Goal: Task Accomplishment & Management: Use online tool/utility

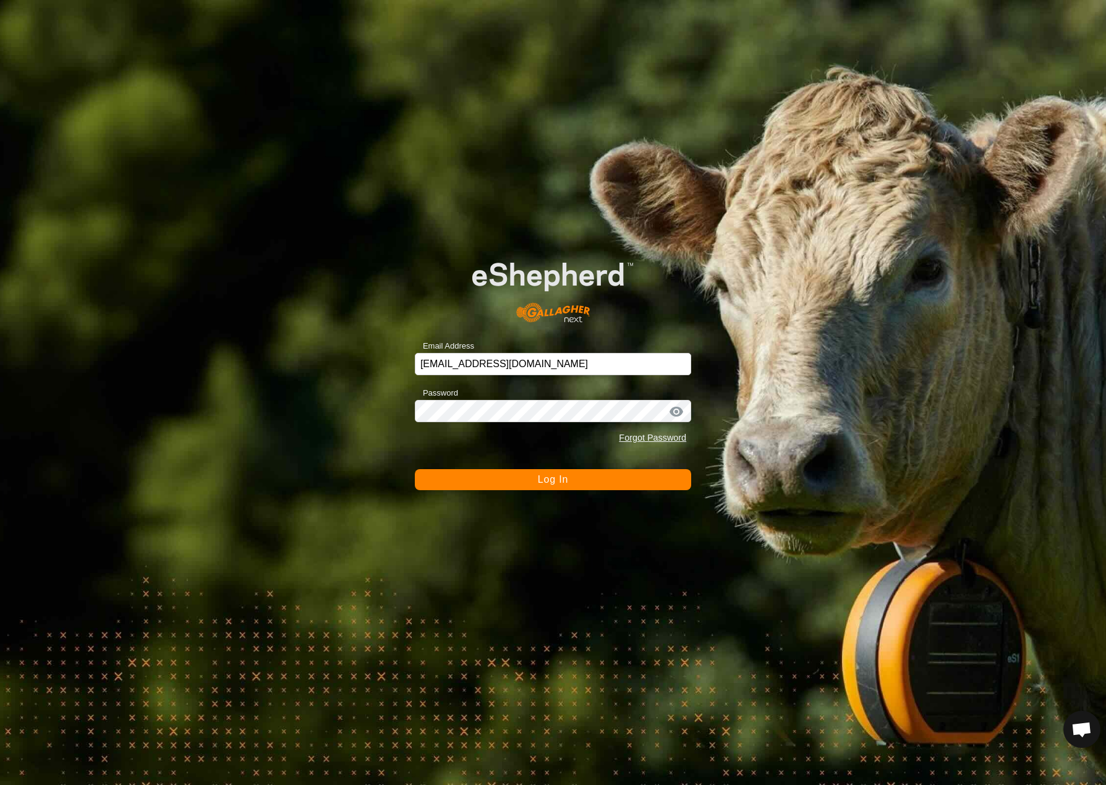
click at [611, 485] on button "Log In" at bounding box center [553, 479] width 276 height 21
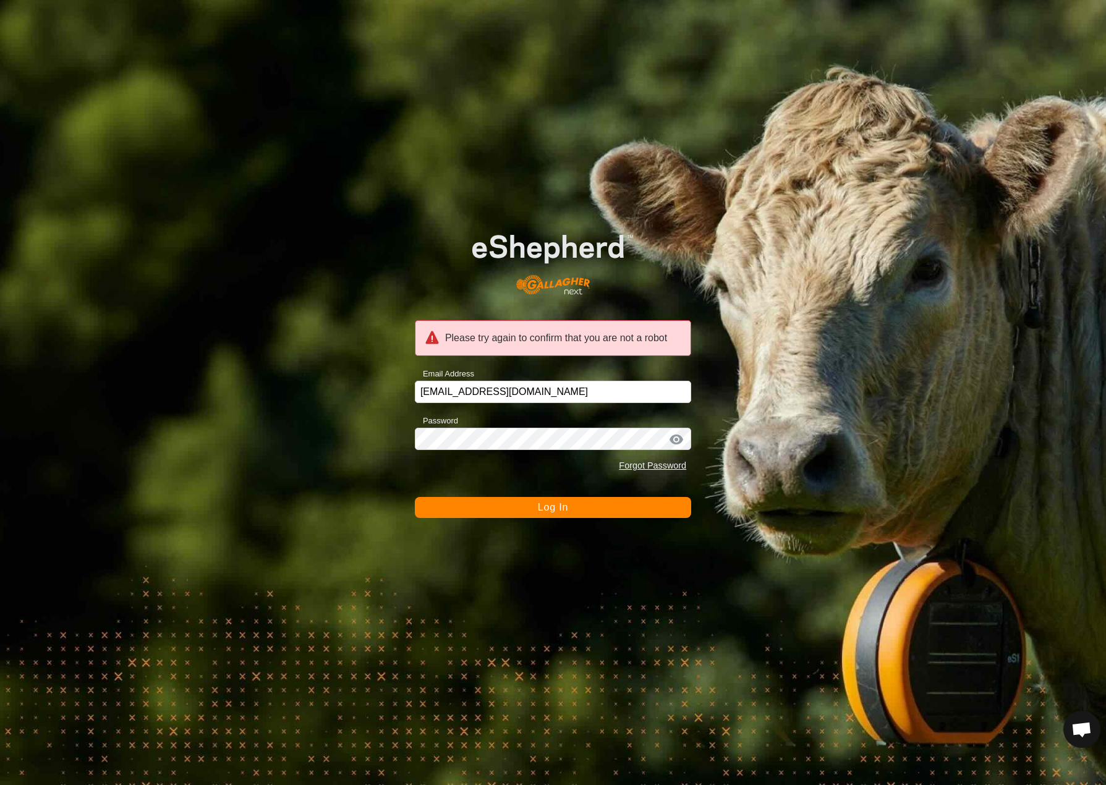
click at [557, 511] on span "Log In" at bounding box center [553, 507] width 30 height 11
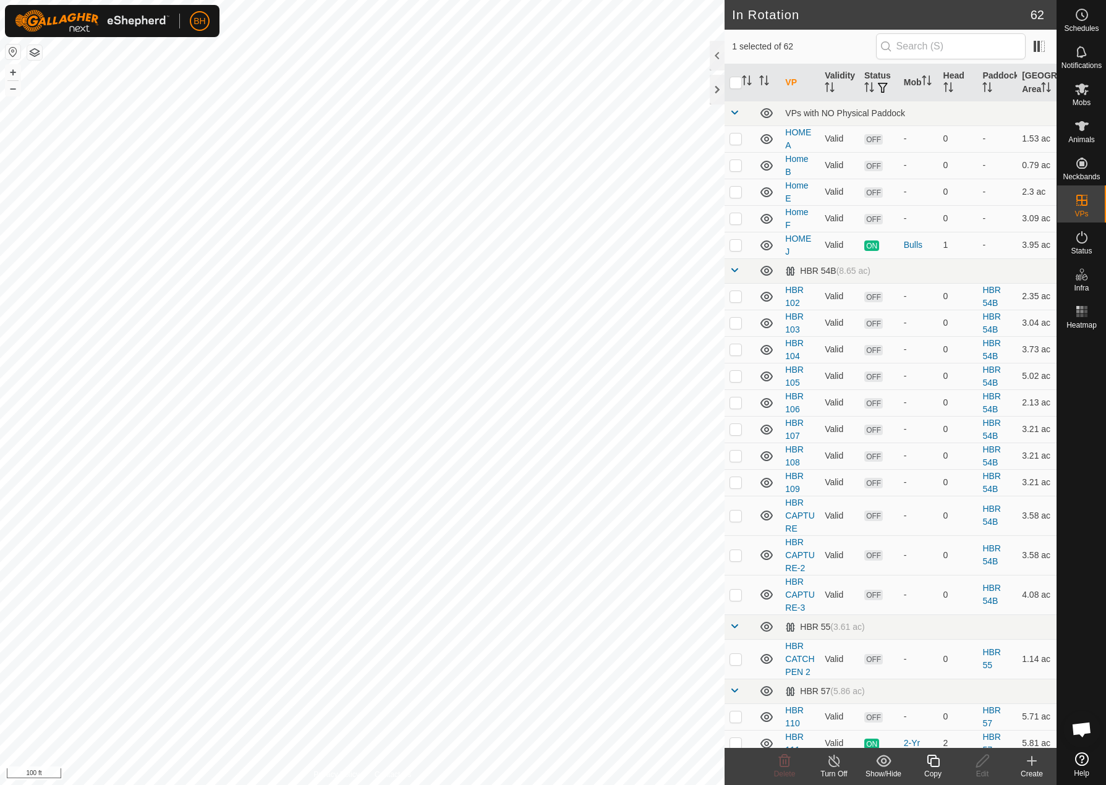
click at [933, 768] on div "Copy" at bounding box center [932, 773] width 49 height 11
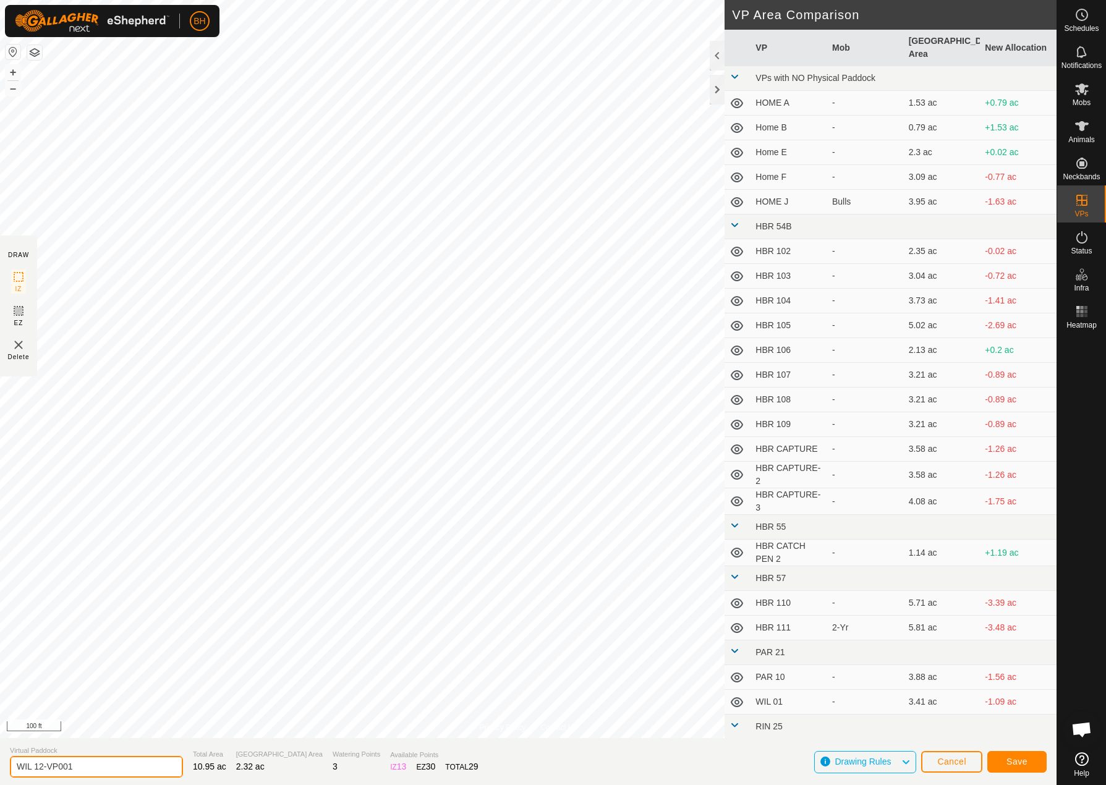
drag, startPoint x: 43, startPoint y: 763, endPoint x: 140, endPoint y: 786, distance: 99.7
click at [140, 784] on html "BH Schedules Notifications Mobs Animals Neckbands VPs Status Infra Heatmap Help…" at bounding box center [553, 392] width 1106 height 785
type input "WIL 13"
click at [1023, 757] on span "Save" at bounding box center [1016, 761] width 21 height 10
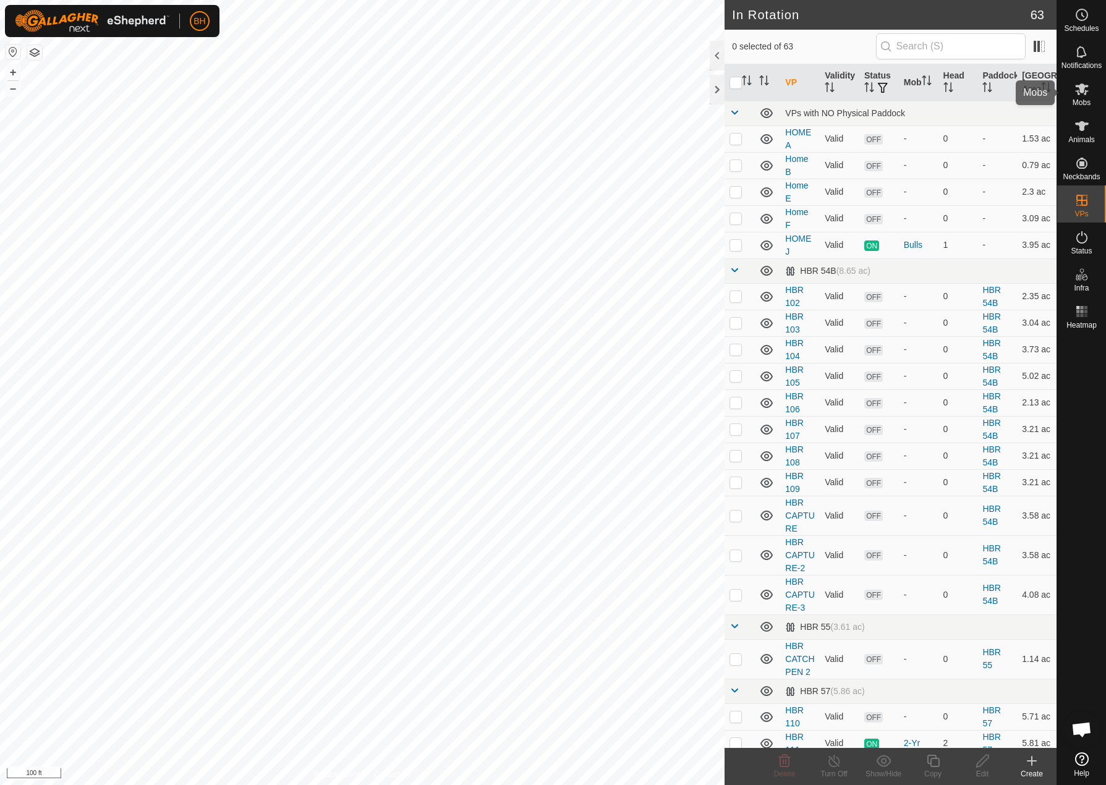
click at [1081, 98] on es-mob-svg-icon at bounding box center [1081, 89] width 22 height 20
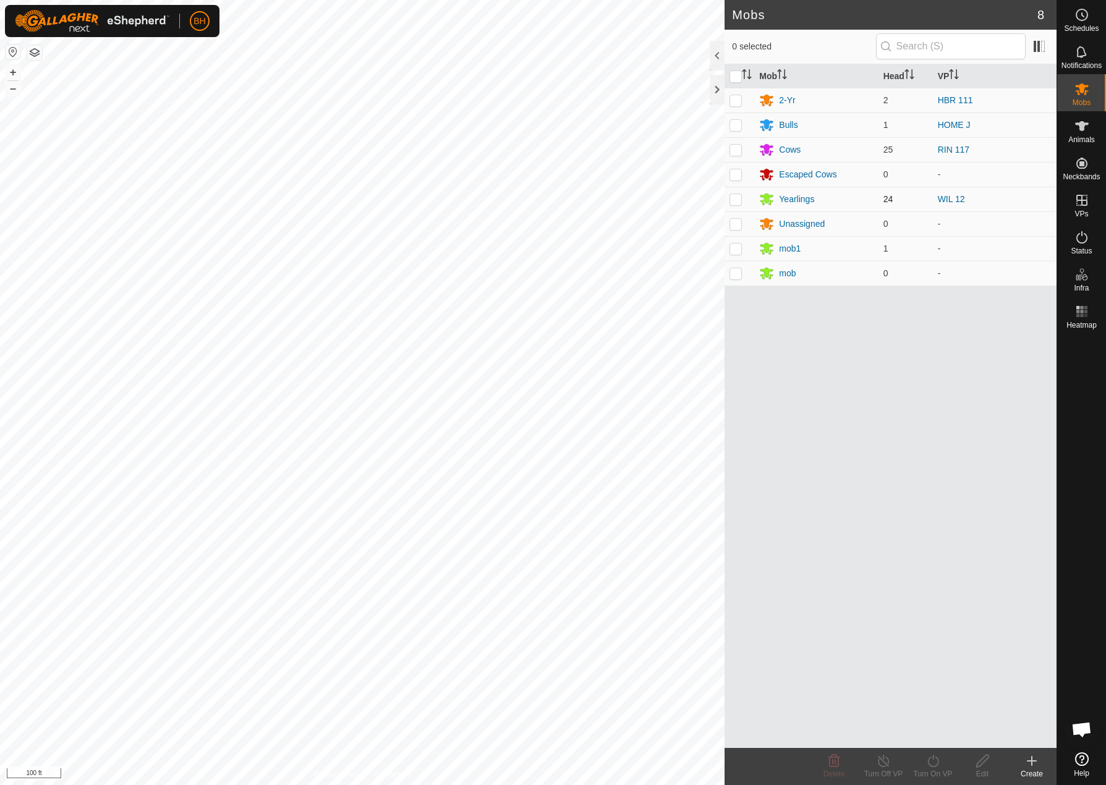
click at [735, 200] on p-checkbox at bounding box center [735, 199] width 12 height 10
checkbox input "true"
click at [939, 766] on icon at bounding box center [932, 760] width 15 height 15
click at [946, 729] on link "Now" at bounding box center [970, 733] width 122 height 25
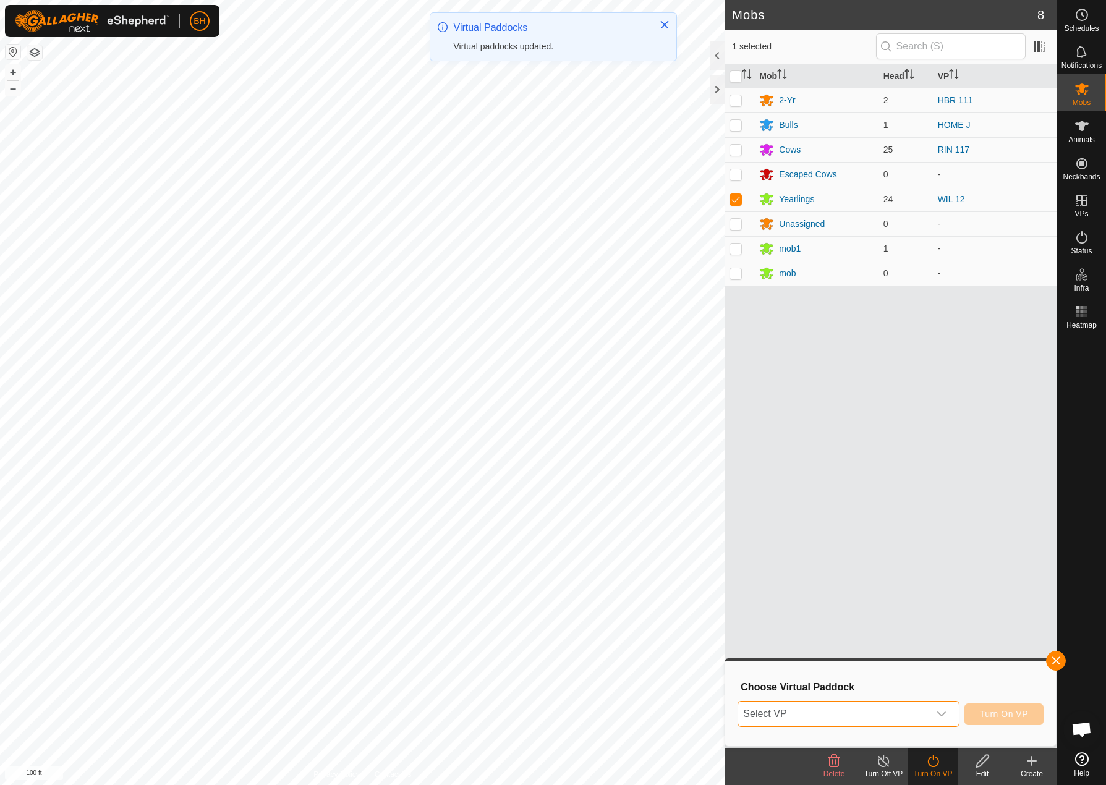
click at [920, 719] on span "Select VP" at bounding box center [833, 713] width 190 height 25
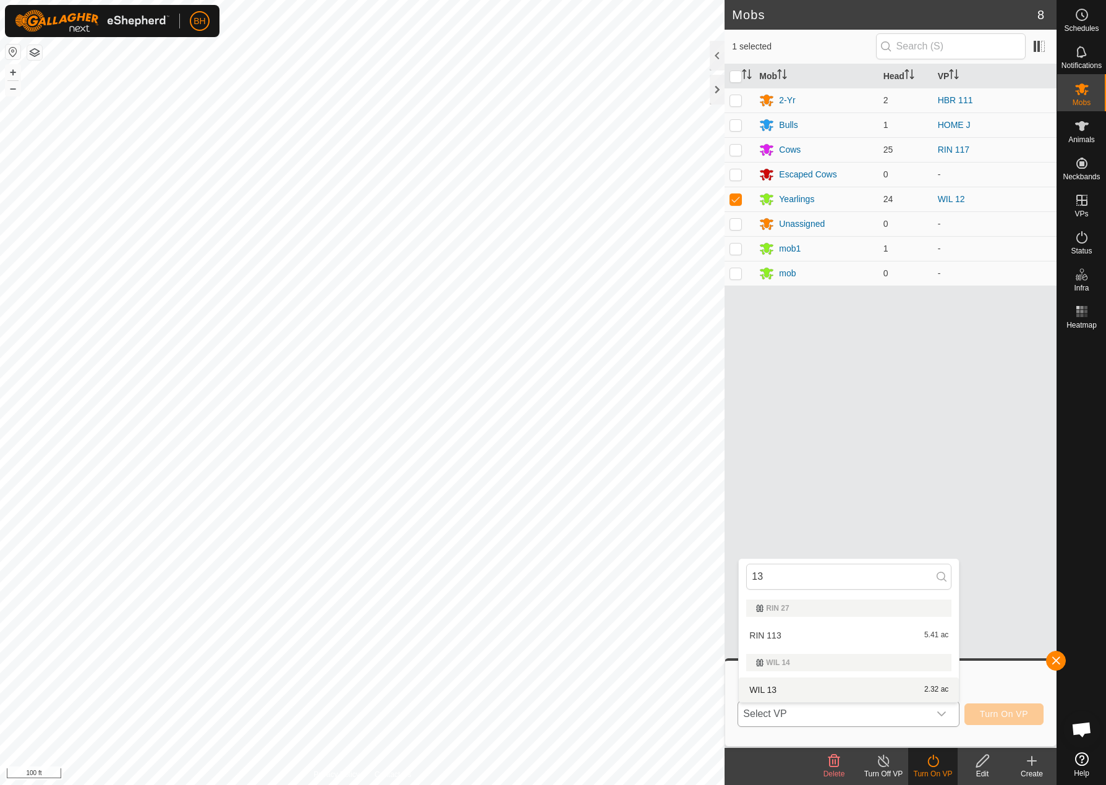
type input "13"
click at [894, 684] on li "WIL 13 2.32 ac" at bounding box center [849, 689] width 220 height 25
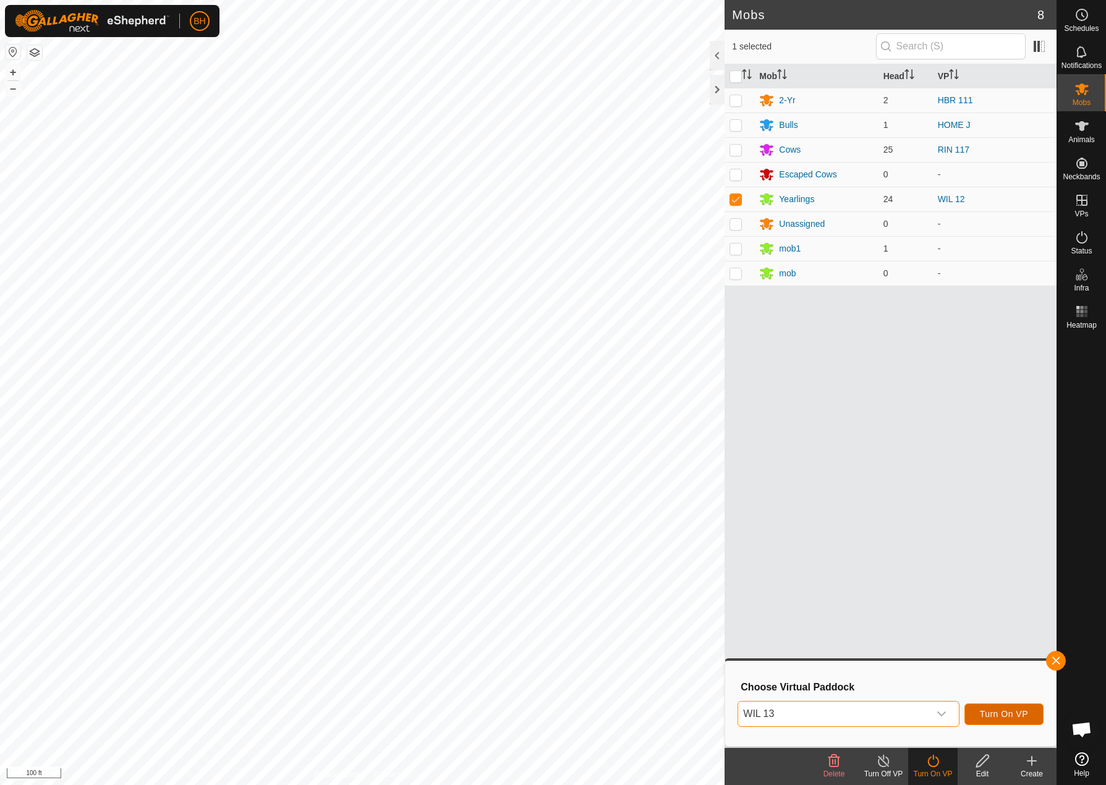
click at [1028, 711] on span "Turn On VP" at bounding box center [1004, 714] width 48 height 10
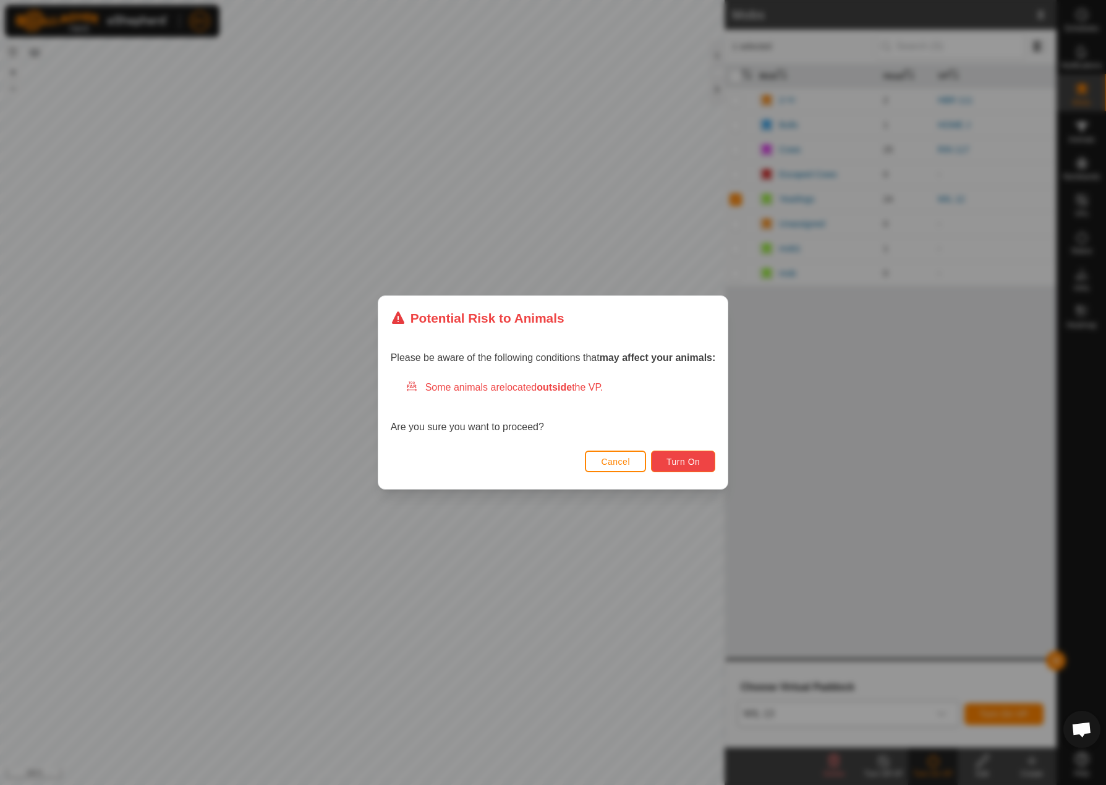
click at [698, 467] on button "Turn On" at bounding box center [683, 462] width 64 height 22
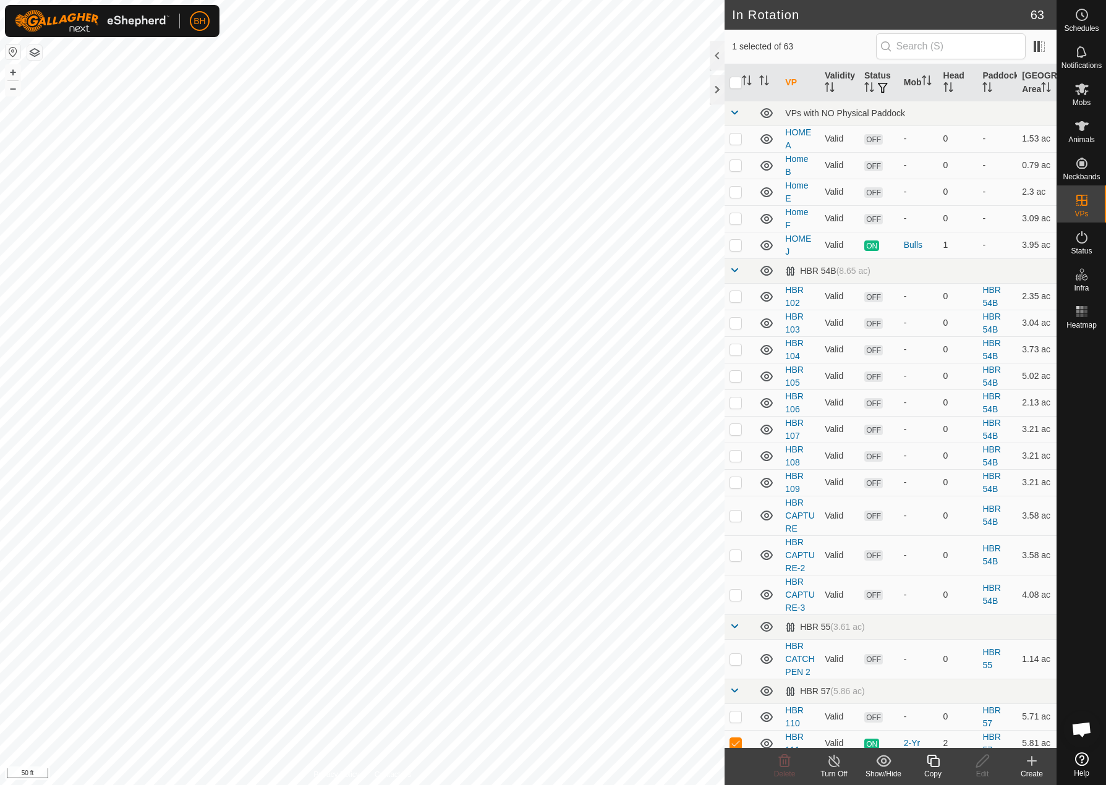
click at [930, 763] on icon at bounding box center [932, 761] width 12 height 12
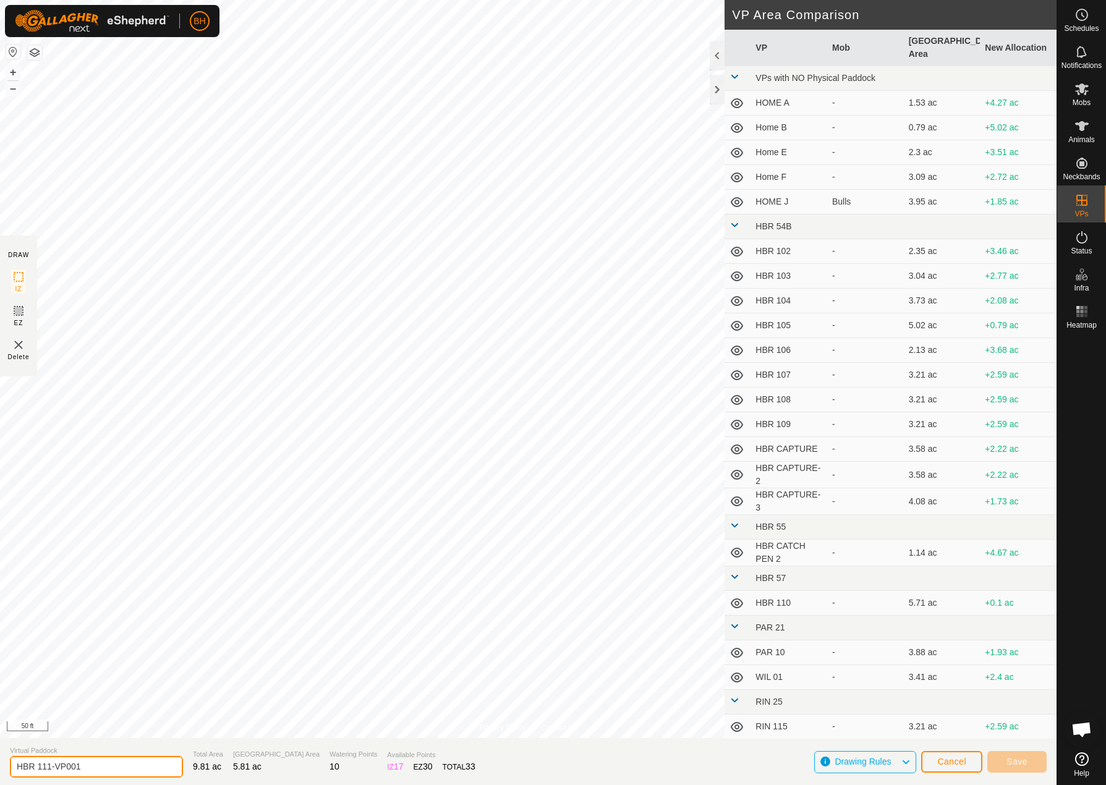
drag, startPoint x: 88, startPoint y: 766, endPoint x: 48, endPoint y: 783, distance: 44.3
click at [48, 783] on section "Virtual Paddock HBR 111-VP001 Total Area 9.81 ac Grazing Area 5.81 ac Watering …" at bounding box center [528, 761] width 1056 height 47
type input "HBR 112"
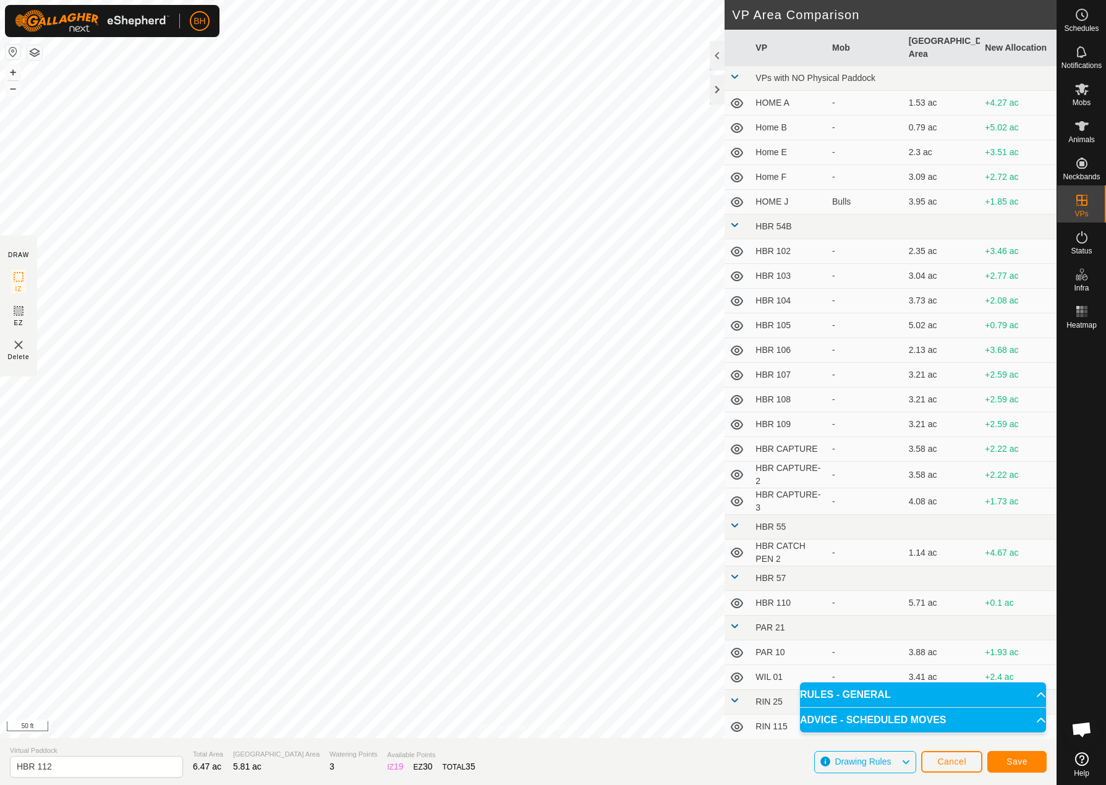
click at [0, 418] on html "BH Schedules Notifications Mobs Animals Neckbands VPs Status Infra Heatmap Help…" at bounding box center [553, 392] width 1106 height 785
click at [1030, 758] on button "Save" at bounding box center [1016, 762] width 59 height 22
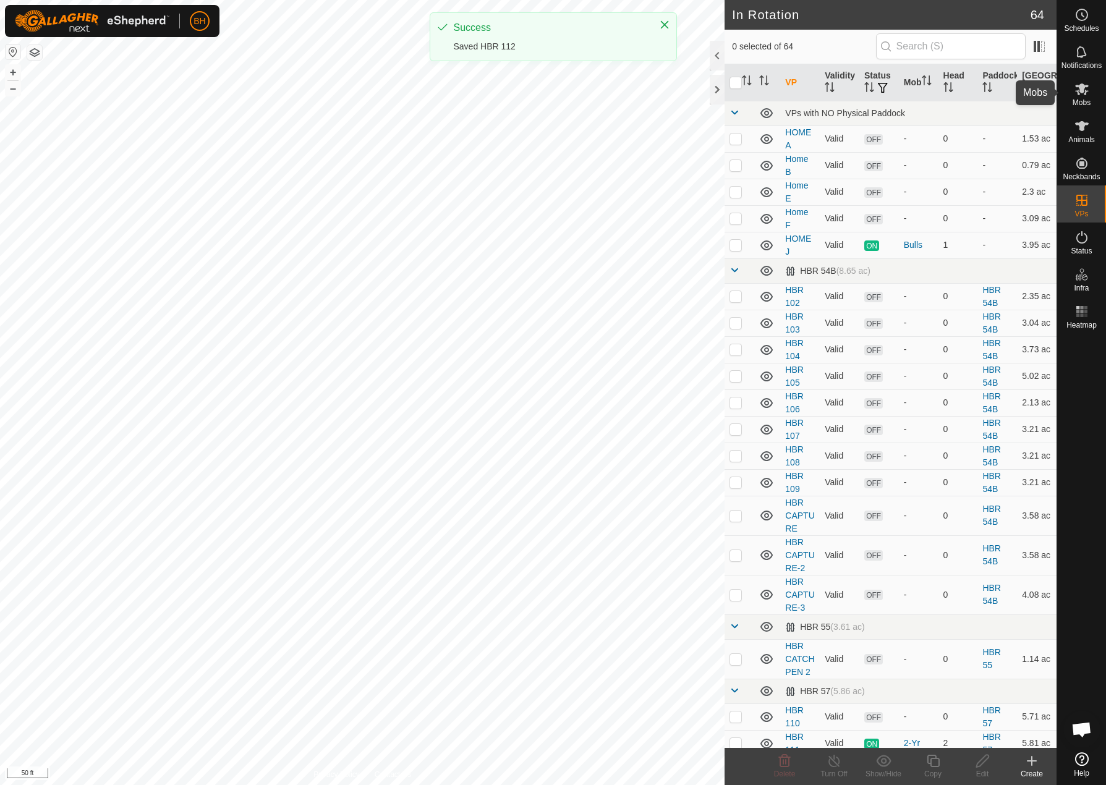
click at [1081, 96] on es-mob-svg-icon at bounding box center [1081, 89] width 22 height 20
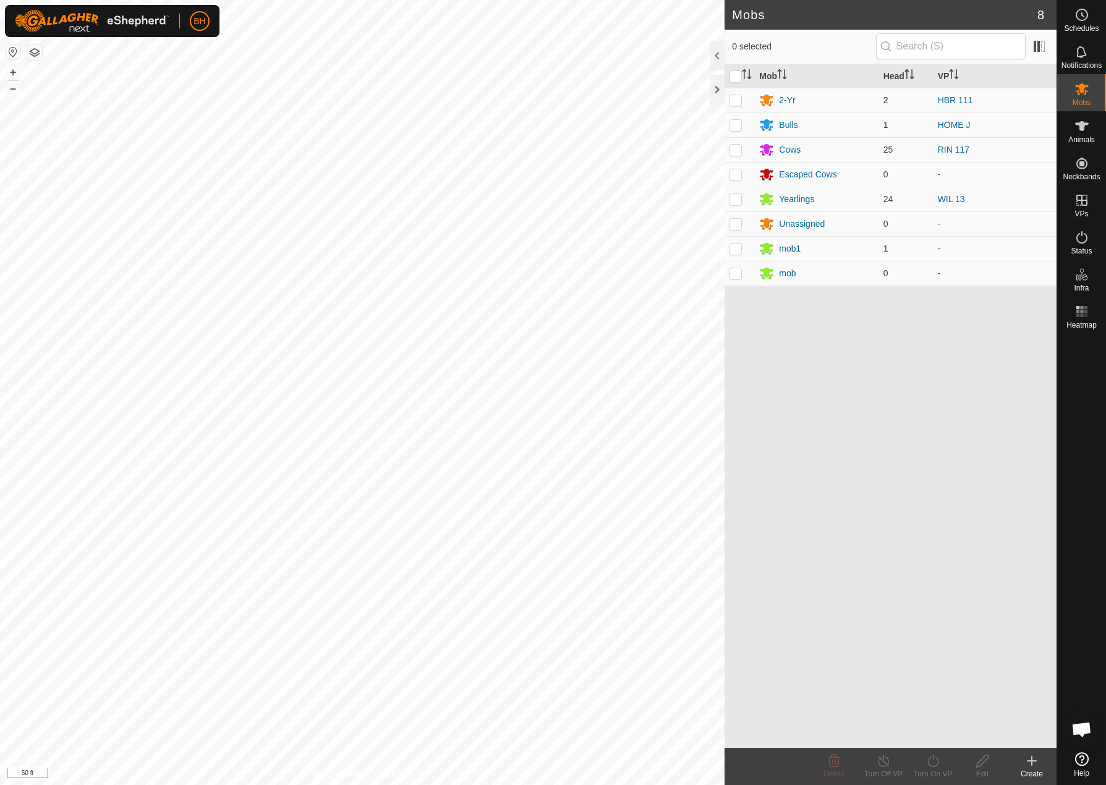
click at [735, 101] on p-checkbox at bounding box center [735, 100] width 12 height 10
checkbox input "true"
click at [942, 768] on div "Turn On VP" at bounding box center [932, 773] width 49 height 11
click at [985, 729] on link "Now" at bounding box center [970, 733] width 122 height 25
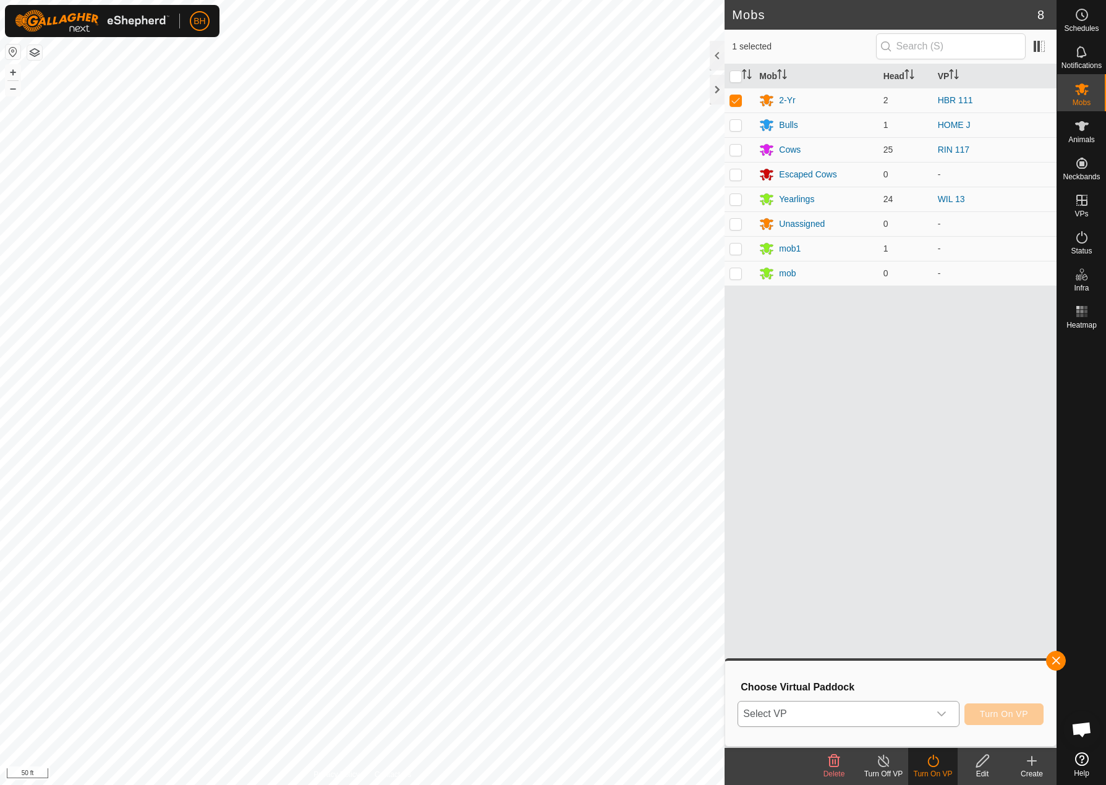
click at [887, 714] on span "Select VP" at bounding box center [833, 713] width 190 height 25
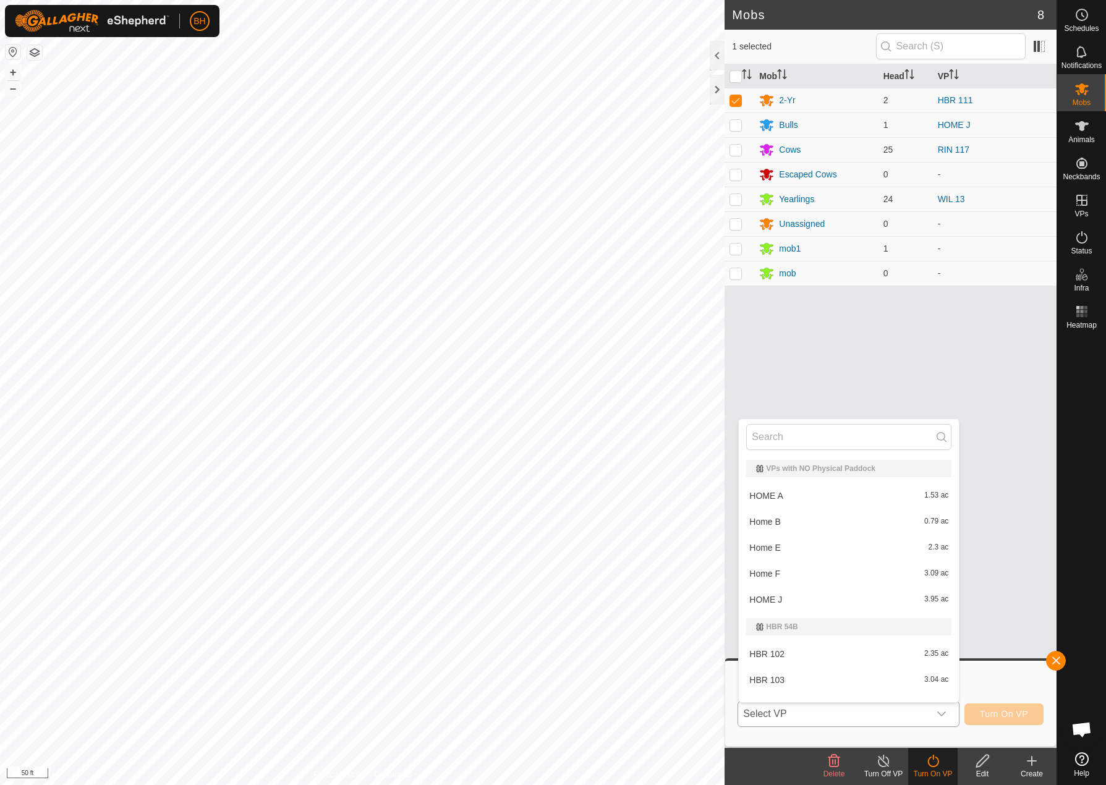
scroll to position [16, 0]
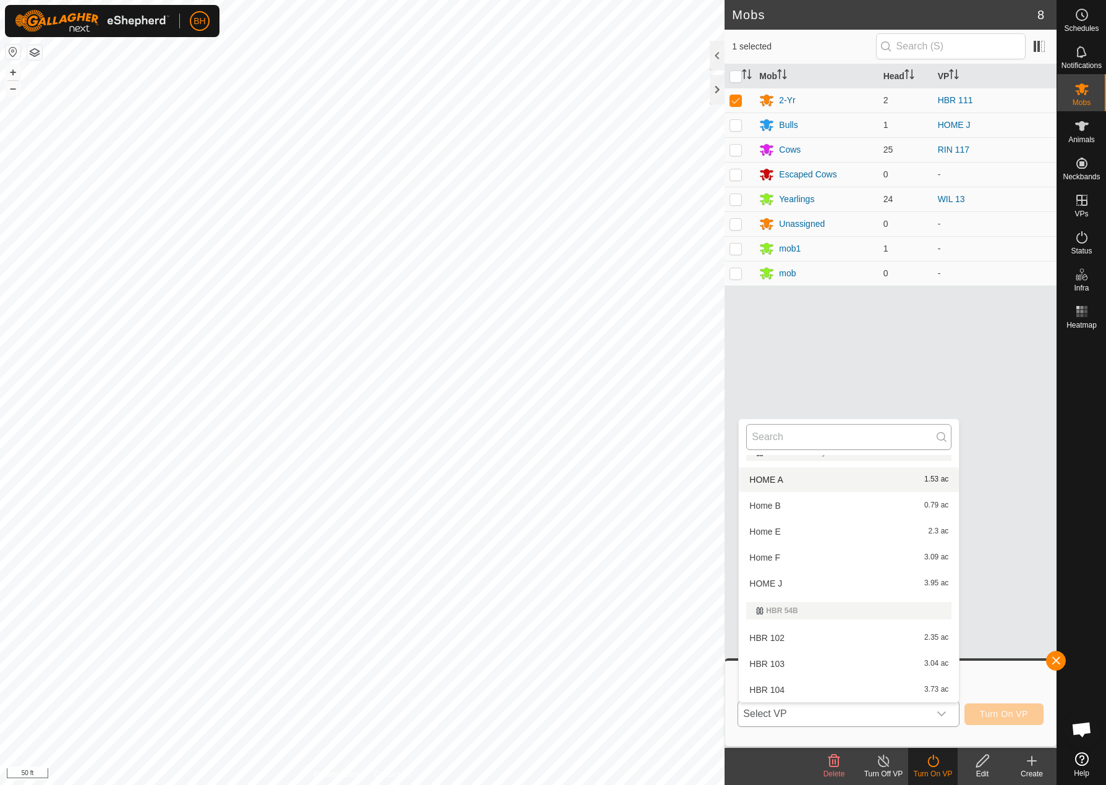
click at [860, 439] on input "text" at bounding box center [848, 437] width 205 height 26
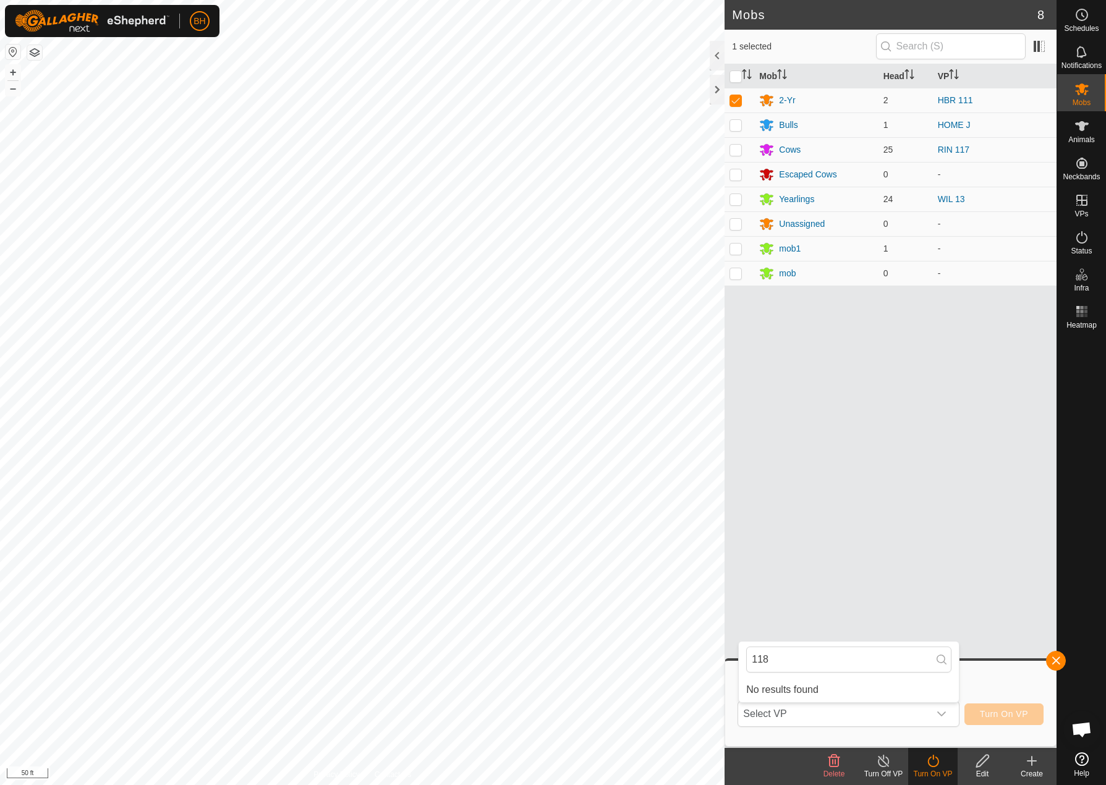
type input "118"
click at [782, 266] on div "Mobs 8 1 selected Mob Head VP 2-Yr 2 HBR 111 Bulls 1 HOME J Cows 25 RIN 117 Esc…" at bounding box center [528, 392] width 1056 height 785
click at [741, 769] on div "Mobs 8 1 selected Mob Head VP 2-Yr 2 HBR 111 Bulls 1 HOME J Cows 25 RIN 117 Esc…" at bounding box center [528, 392] width 1056 height 785
click at [875, 714] on span "Select VP" at bounding box center [833, 713] width 190 height 25
click at [718, 672] on body "BH Schedules Notifications Mobs Animals Neckbands VPs Status Infra Heatmap Help…" at bounding box center [553, 392] width 1106 height 785
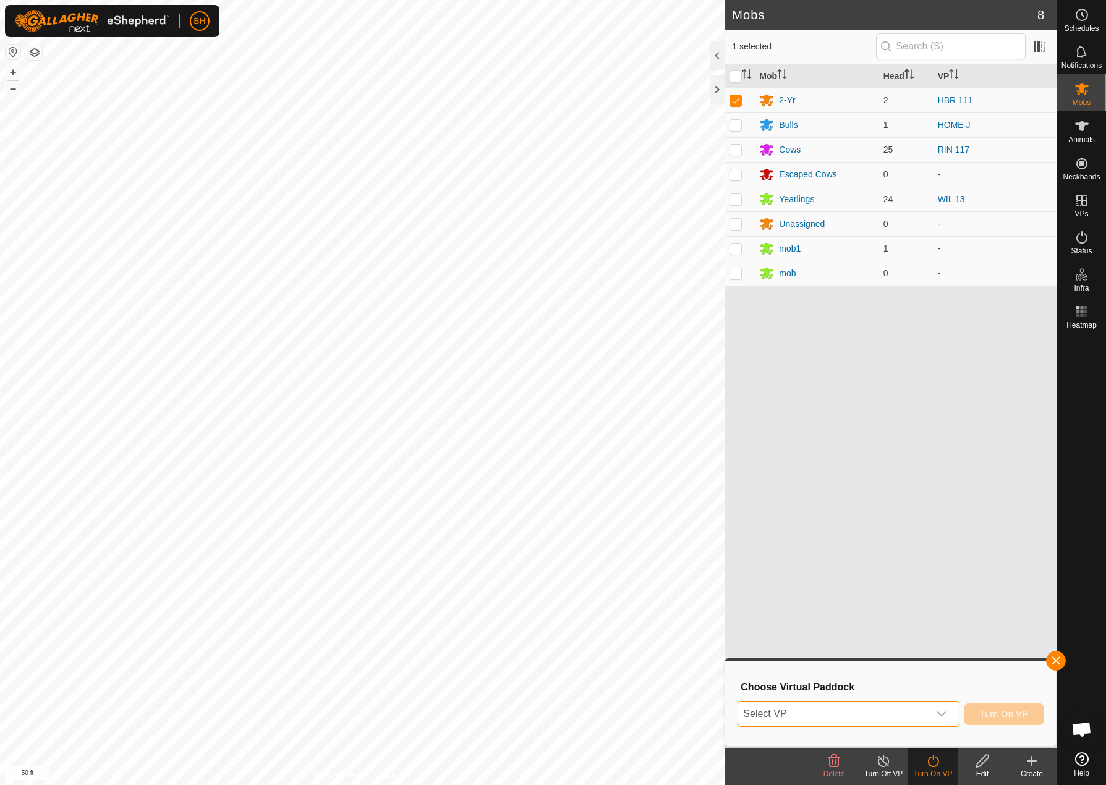
click at [883, 706] on span "Select VP" at bounding box center [833, 713] width 190 height 25
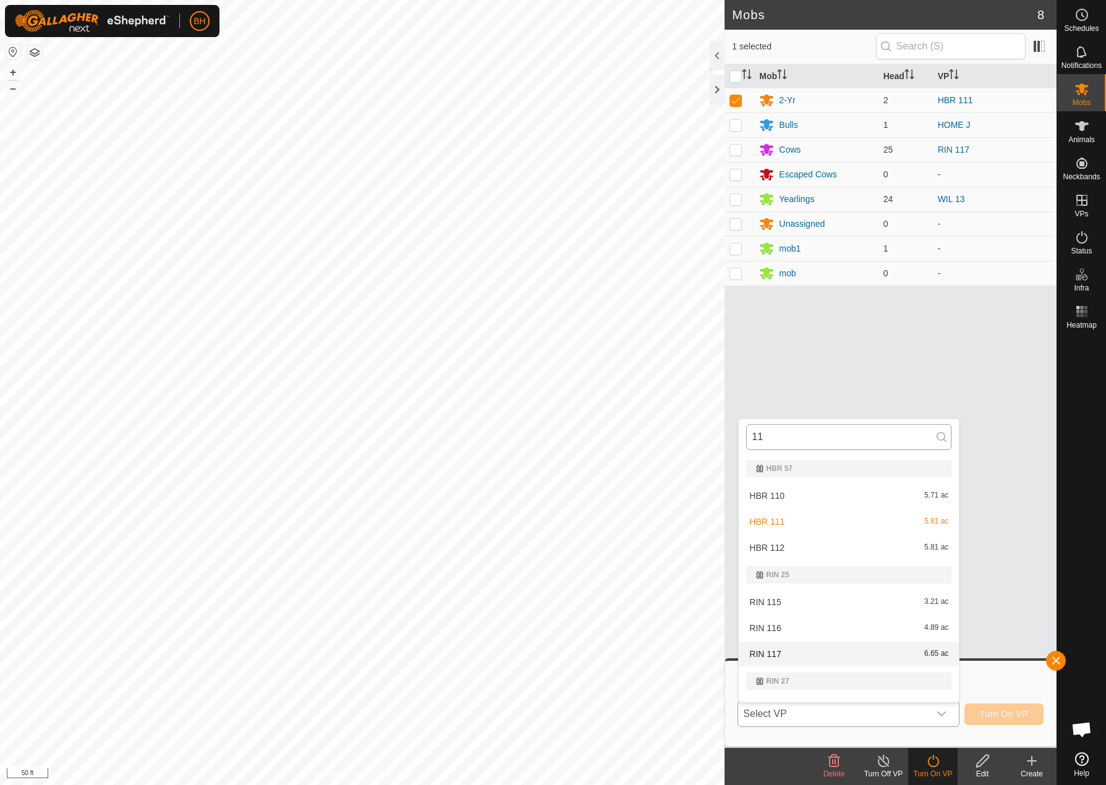
type input "1"
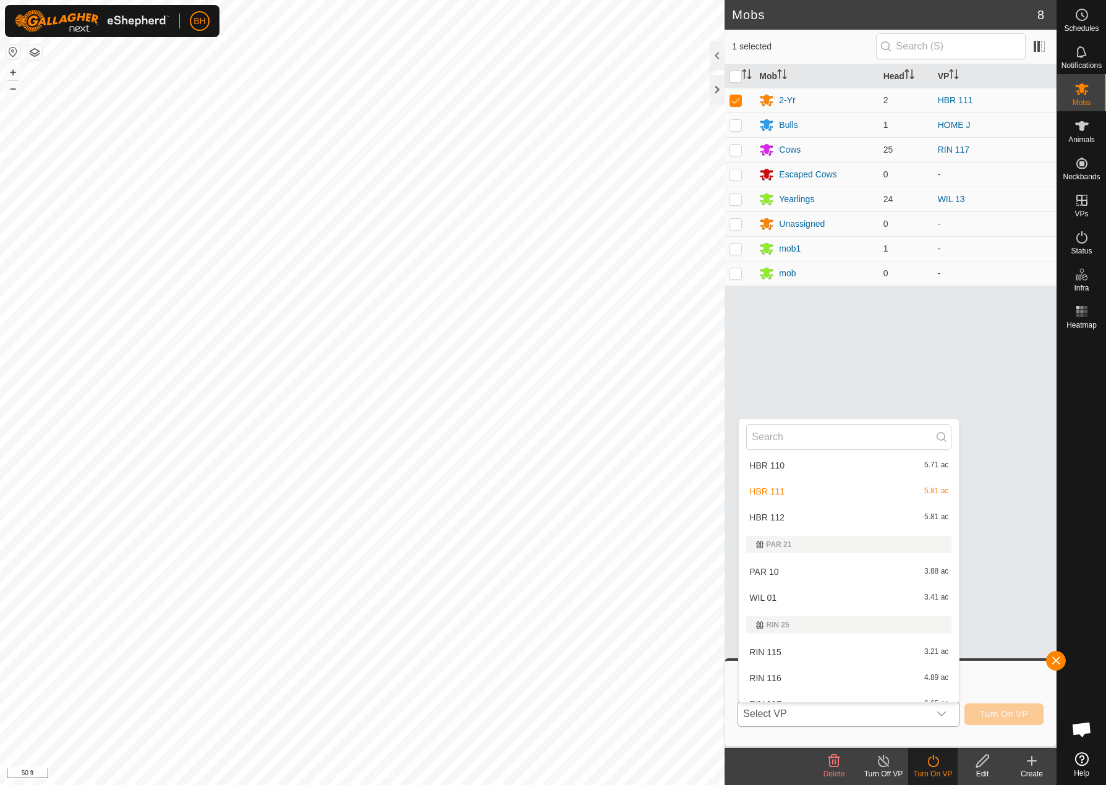
scroll to position [556, 0]
click at [765, 520] on li "HBR 112 5.81 ac" at bounding box center [849, 518] width 220 height 25
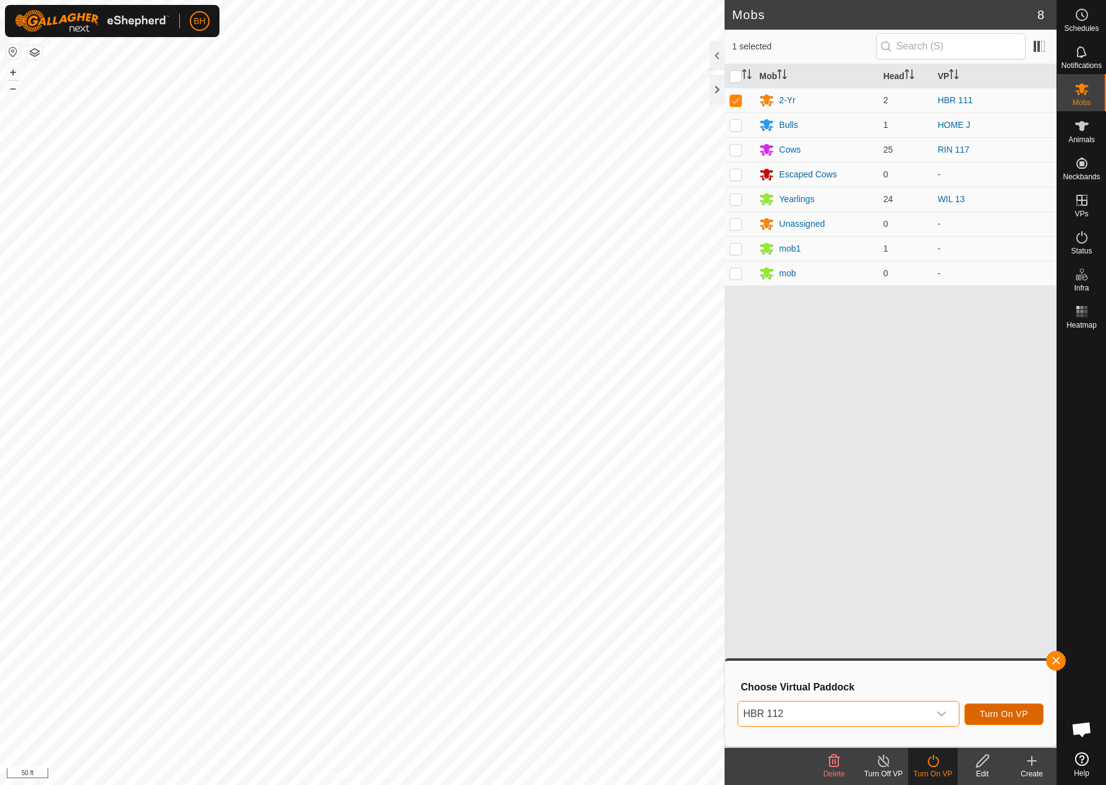
click at [1020, 713] on span "Turn On VP" at bounding box center [1004, 714] width 48 height 10
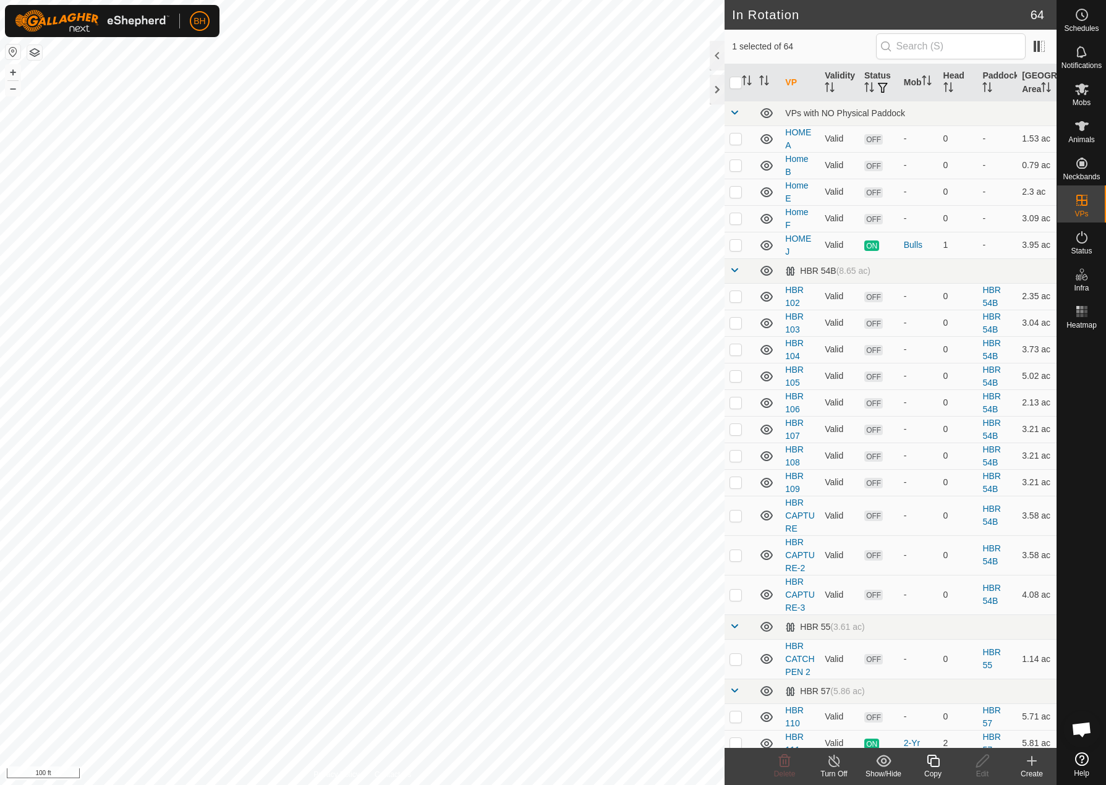
click at [946, 765] on copy-svg-icon at bounding box center [932, 760] width 49 height 15
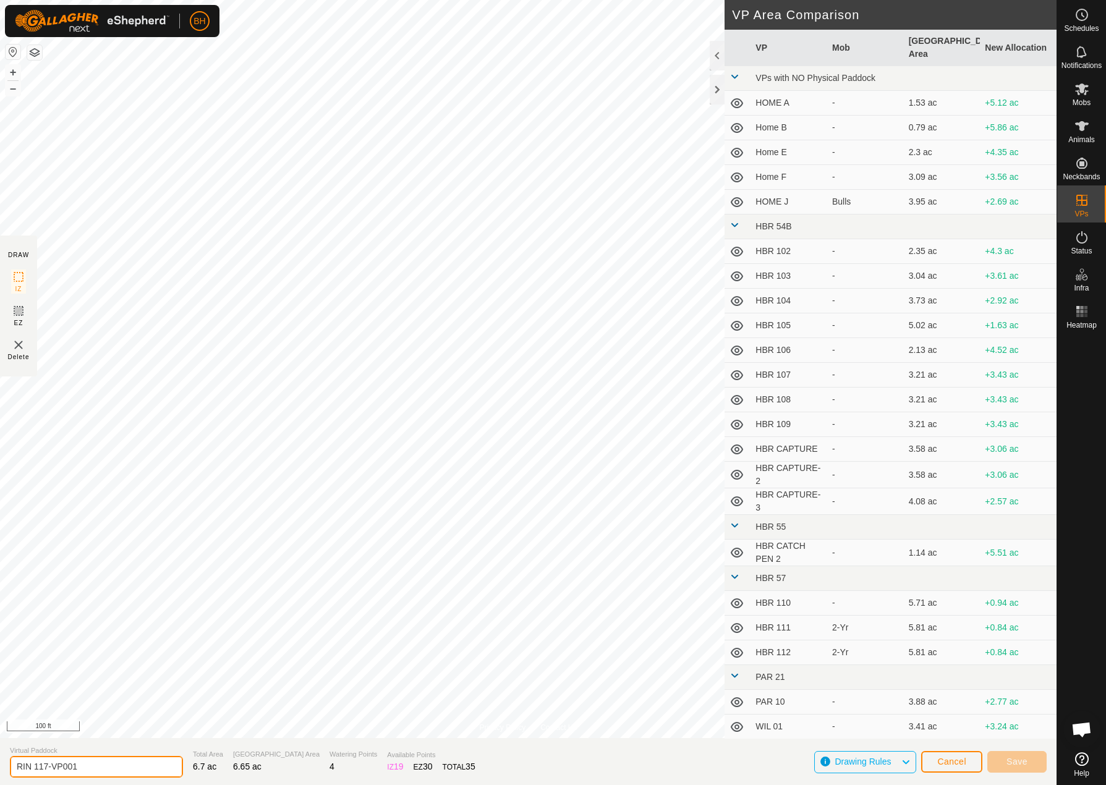
drag, startPoint x: 42, startPoint y: 766, endPoint x: 260, endPoint y: 798, distance: 220.4
click at [260, 784] on html "BH Schedules Notifications Mobs Animals Neckbands VPs Status Infra Heatmap Help…" at bounding box center [553, 392] width 1106 height 785
type input "RIN 118"
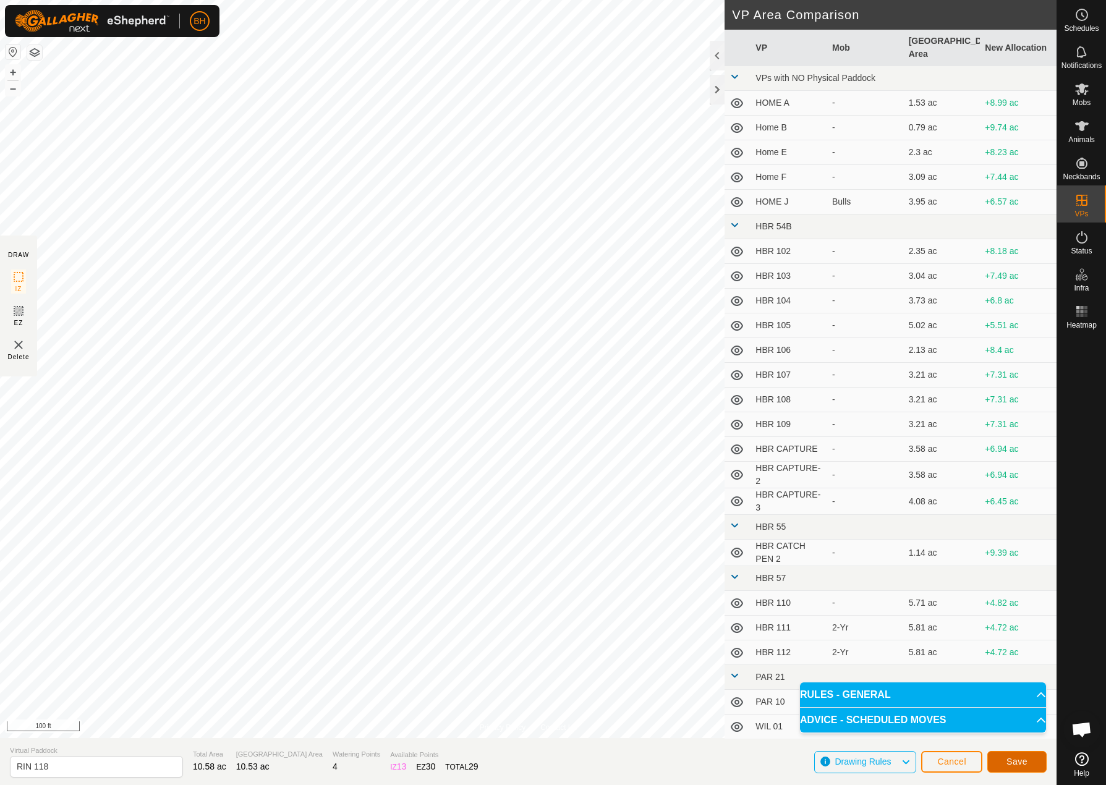
click at [1018, 766] on span "Save" at bounding box center [1016, 761] width 21 height 10
